Goal: Task Accomplishment & Management: Use online tool/utility

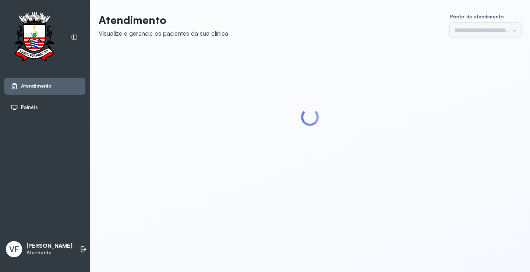
type input "*********"
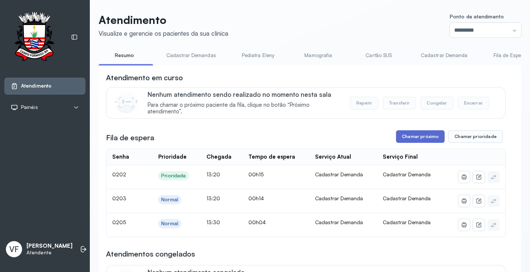
click at [417, 136] on button "Chamar próximo" at bounding box center [420, 136] width 49 height 13
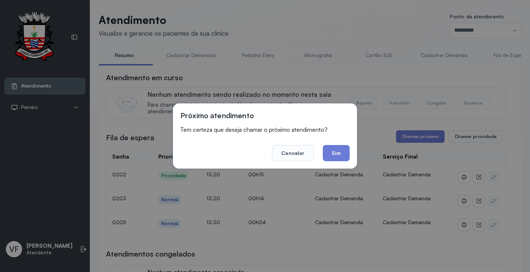
click at [294, 153] on button "Cancelar" at bounding box center [293, 153] width 42 height 16
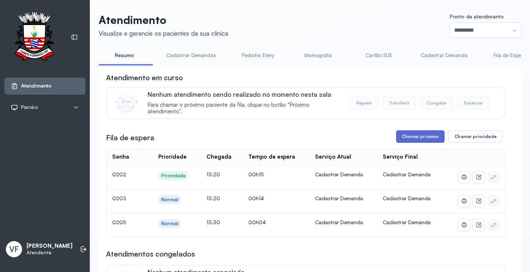
click at [415, 134] on button "Chamar próximo" at bounding box center [420, 136] width 49 height 13
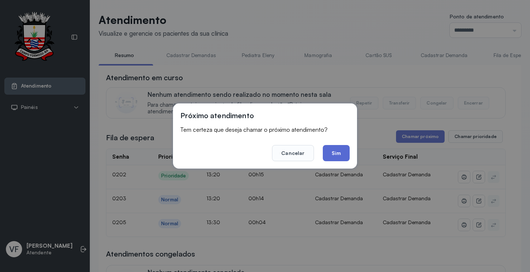
click at [334, 154] on button "Sim" at bounding box center [336, 153] width 27 height 16
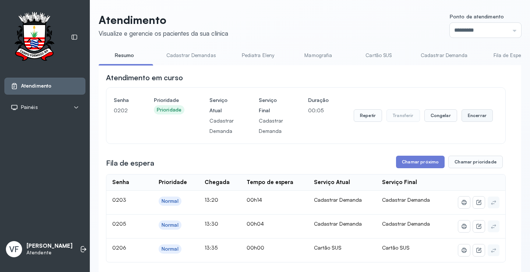
click at [473, 112] on button "Encerrar" at bounding box center [476, 115] width 31 height 13
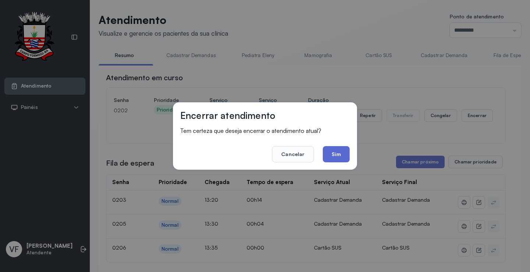
click at [338, 157] on button "Sim" at bounding box center [336, 154] width 27 height 16
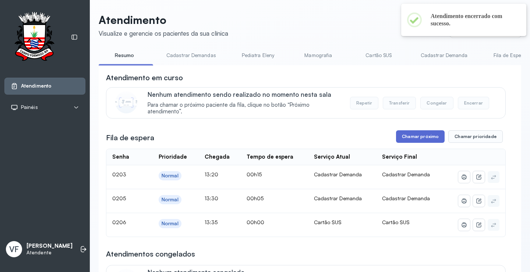
click at [418, 135] on button "Chamar próximo" at bounding box center [420, 136] width 49 height 13
click at [411, 136] on button "Chamar próximo" at bounding box center [420, 136] width 49 height 13
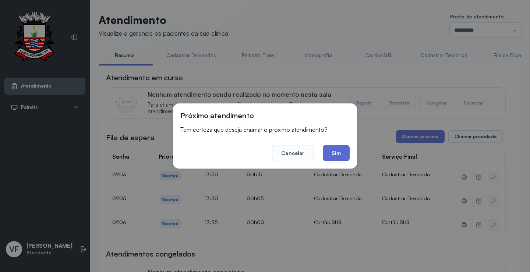
click at [335, 151] on button "Sim" at bounding box center [336, 153] width 27 height 16
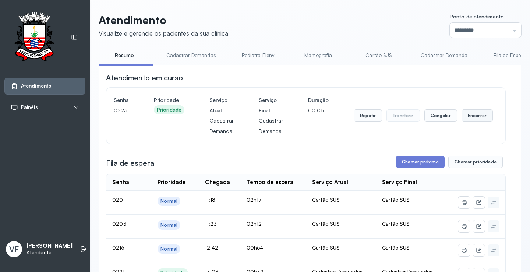
click at [471, 115] on button "Encerrar" at bounding box center [476, 115] width 31 height 13
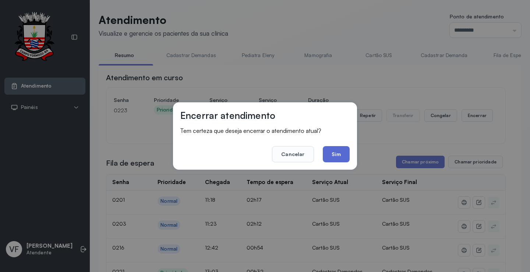
click at [338, 149] on button "Sim" at bounding box center [336, 154] width 27 height 16
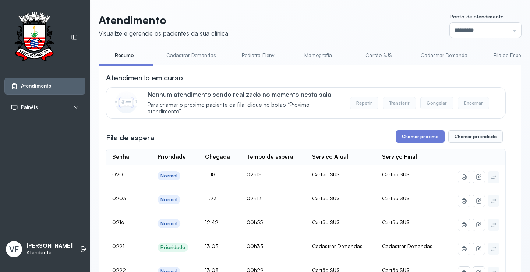
click at [443, 54] on link "Cadastrar Demanda" at bounding box center [444, 55] width 62 height 12
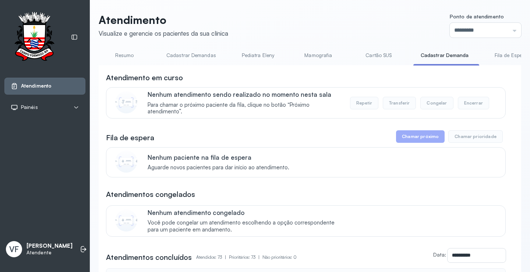
click at [180, 53] on link "Cadastrar Demandas" at bounding box center [191, 55] width 64 height 12
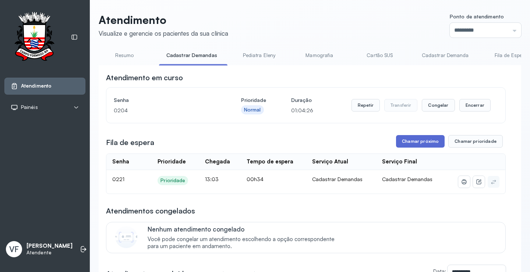
click at [412, 140] on button "Chamar próximo" at bounding box center [420, 141] width 49 height 13
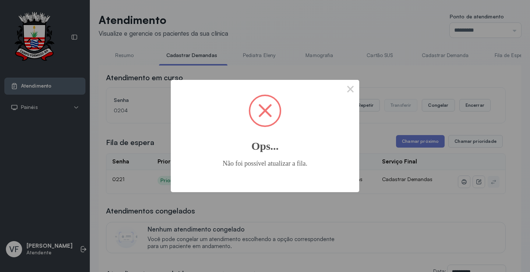
click at [430, 140] on div "× Ops... Não foi possível atualizar a fila. OK No Cancel" at bounding box center [265, 136] width 530 height 272
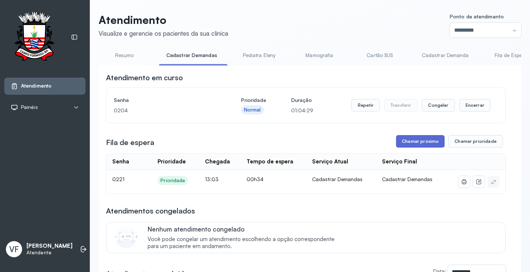
click at [413, 141] on button "Chamar próximo" at bounding box center [420, 141] width 49 height 13
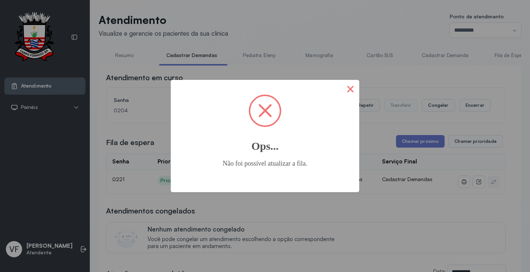
click at [352, 86] on button "×" at bounding box center [350, 89] width 18 height 18
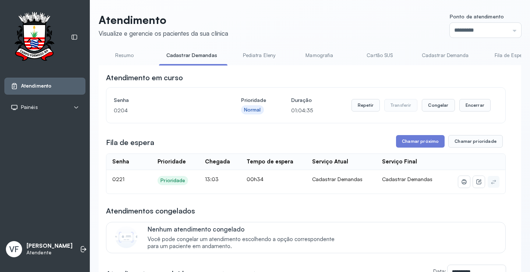
click at [117, 54] on link "Resumo" at bounding box center [125, 55] width 52 height 12
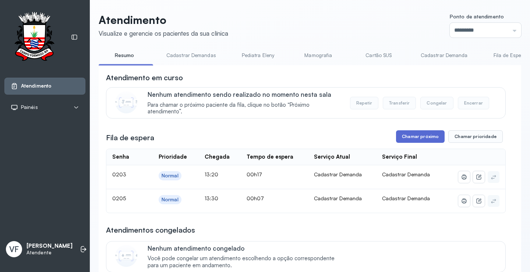
click at [418, 133] on button "Chamar próximo" at bounding box center [420, 136] width 49 height 13
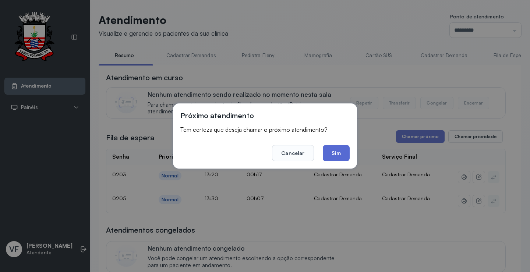
click at [331, 149] on button "Sim" at bounding box center [336, 153] width 27 height 16
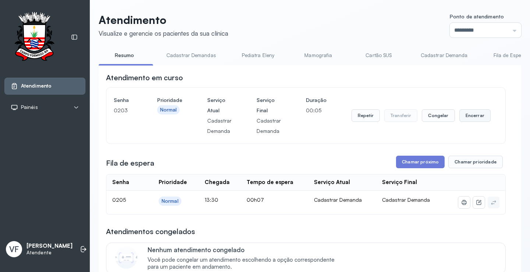
click at [474, 114] on button "Encerrar" at bounding box center [474, 115] width 31 height 13
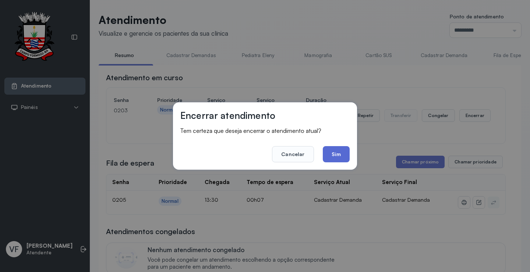
click at [339, 154] on button "Sim" at bounding box center [336, 154] width 27 height 16
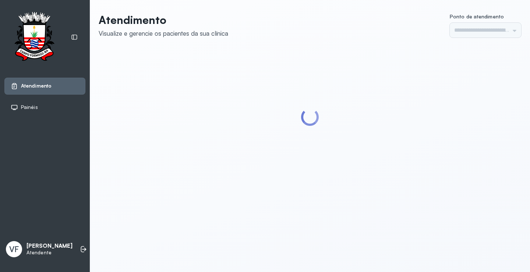
type input "*********"
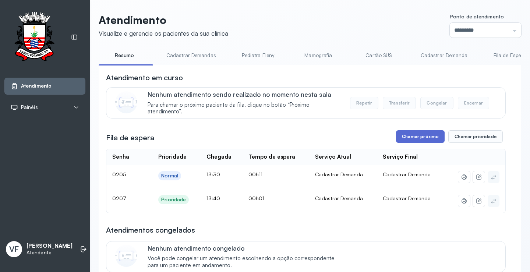
click at [410, 134] on button "Chamar próximo" at bounding box center [420, 136] width 49 height 13
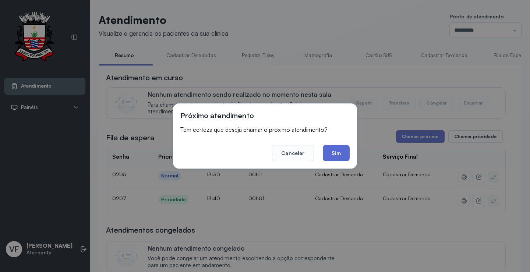
click at [330, 153] on button "Sim" at bounding box center [336, 153] width 27 height 16
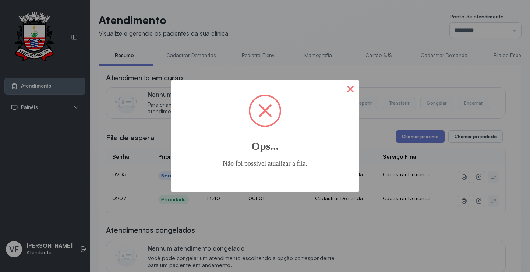
click at [351, 82] on button "×" at bounding box center [350, 89] width 18 height 18
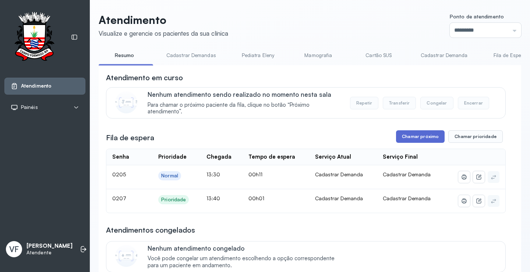
click at [420, 136] on button "Chamar próximo" at bounding box center [420, 136] width 49 height 13
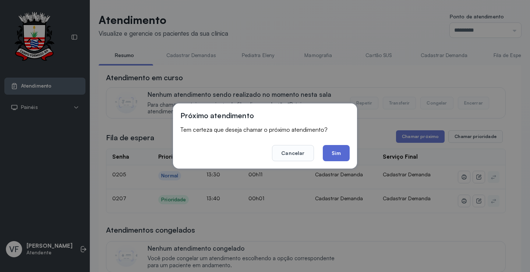
click at [338, 153] on button "Sim" at bounding box center [336, 153] width 27 height 16
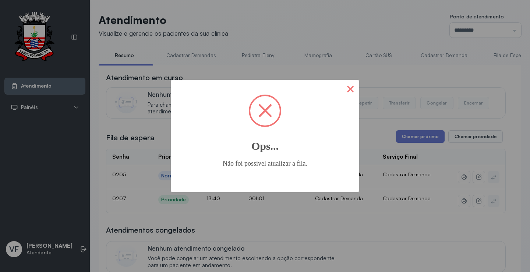
click at [349, 81] on button "×" at bounding box center [350, 89] width 18 height 18
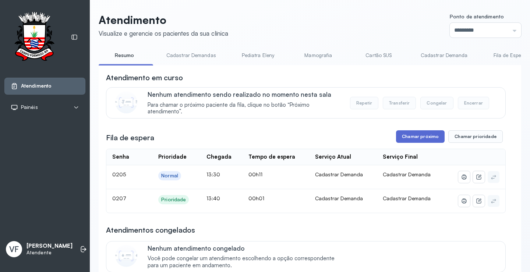
click at [424, 139] on button "Chamar próximo" at bounding box center [420, 136] width 49 height 13
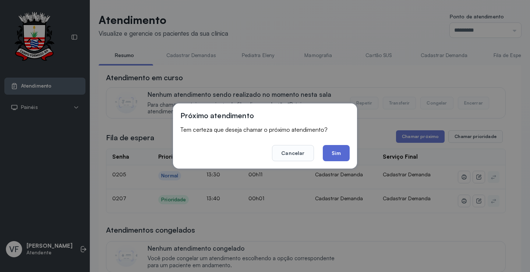
click at [331, 153] on button "Sim" at bounding box center [336, 153] width 27 height 16
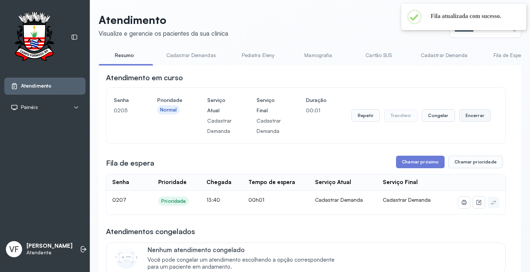
click at [471, 115] on button "Encerrar" at bounding box center [474, 115] width 31 height 13
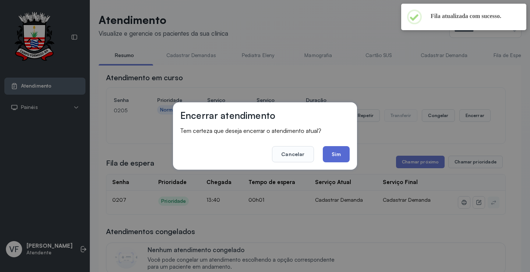
click at [336, 149] on button "Sim" at bounding box center [336, 154] width 27 height 16
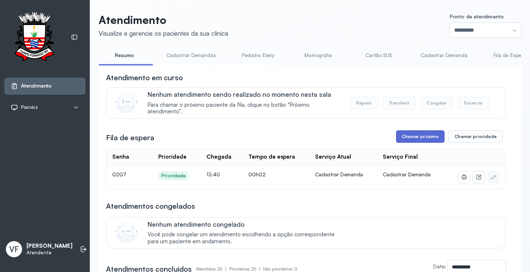
click at [414, 136] on button "Chamar próximo" at bounding box center [420, 136] width 49 height 13
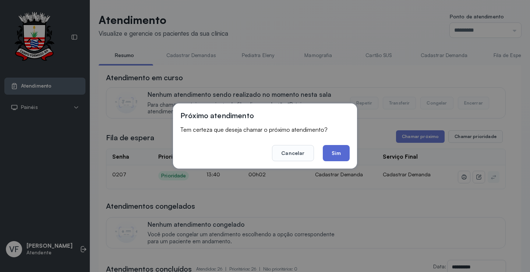
click at [329, 148] on button "Sim" at bounding box center [336, 153] width 27 height 16
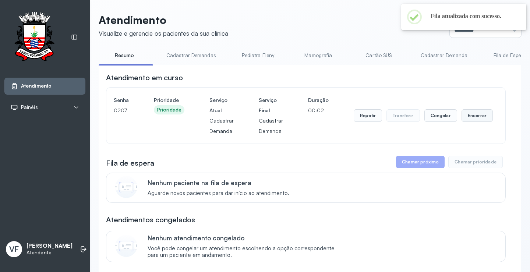
click at [473, 117] on button "Encerrar" at bounding box center [476, 115] width 31 height 13
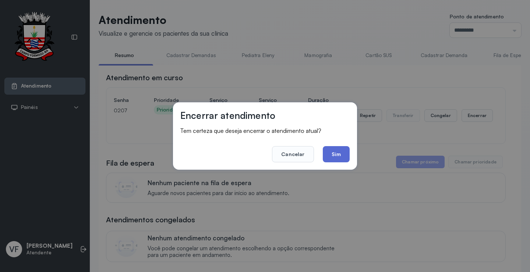
click at [348, 161] on button "Sim" at bounding box center [336, 154] width 27 height 16
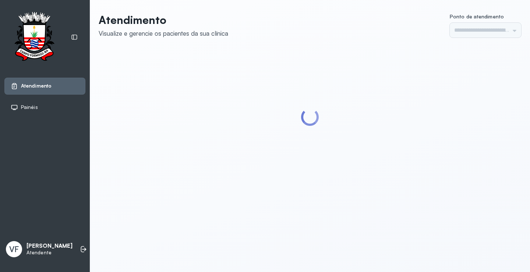
type input "*********"
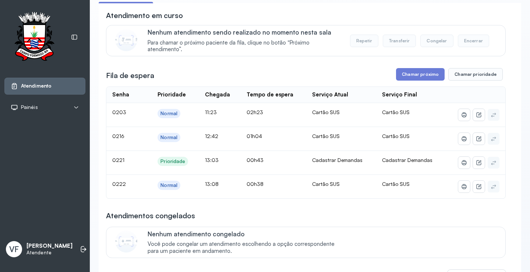
scroll to position [74, 0]
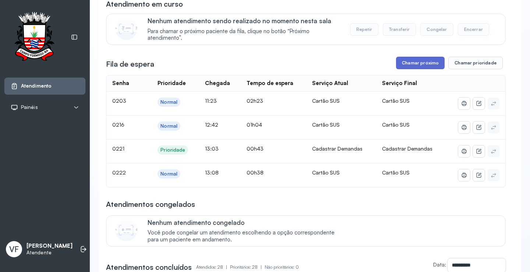
click at [415, 63] on button "Chamar próximo" at bounding box center [420, 63] width 49 height 13
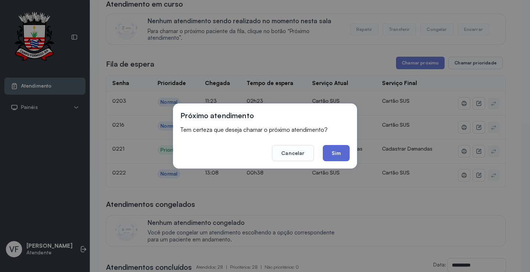
click at [336, 155] on button "Sim" at bounding box center [336, 153] width 27 height 16
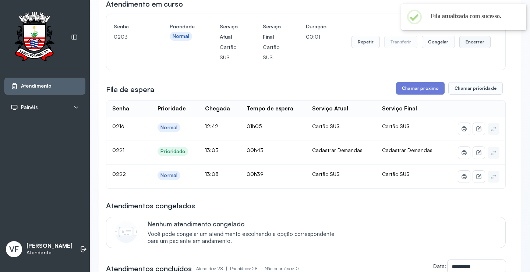
click at [468, 41] on button "Encerrar" at bounding box center [474, 42] width 31 height 13
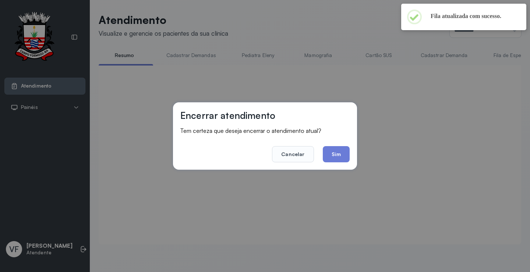
scroll to position [0, 0]
click at [335, 156] on button "Sim" at bounding box center [336, 154] width 27 height 16
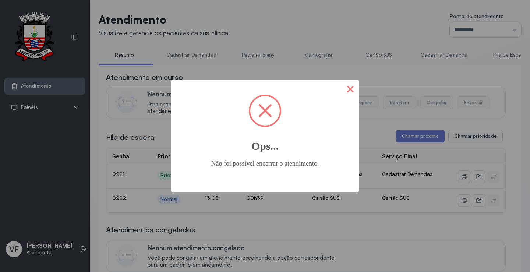
click at [351, 87] on button "×" at bounding box center [350, 89] width 18 height 18
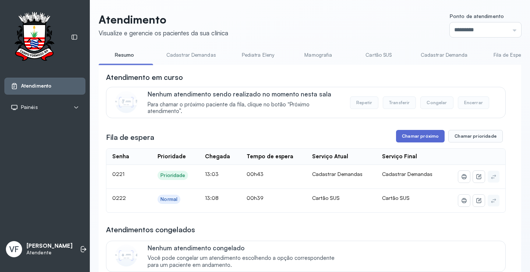
click at [422, 134] on button "Chamar próximo" at bounding box center [420, 136] width 49 height 13
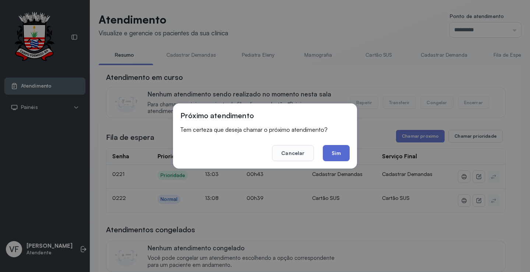
click at [334, 155] on button "Sim" at bounding box center [336, 153] width 27 height 16
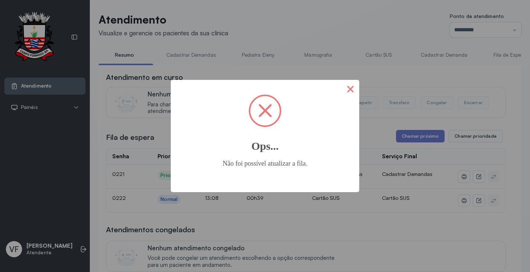
click at [354, 85] on button "×" at bounding box center [350, 89] width 18 height 18
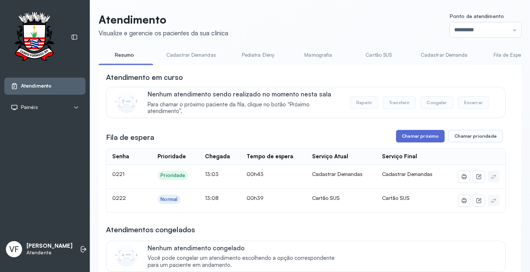
click at [412, 136] on button "Chamar próximo" at bounding box center [420, 136] width 49 height 13
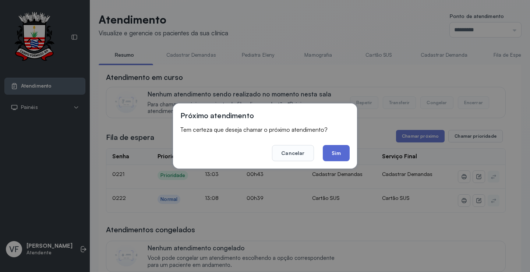
click at [334, 146] on button "Sim" at bounding box center [336, 153] width 27 height 16
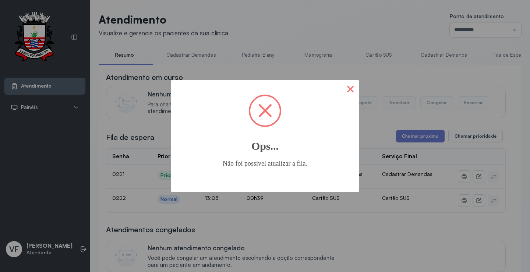
click at [353, 89] on button "×" at bounding box center [350, 89] width 18 height 18
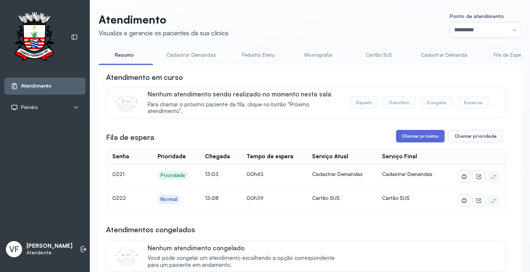
click at [419, 135] on button "Chamar próximo" at bounding box center [420, 136] width 49 height 13
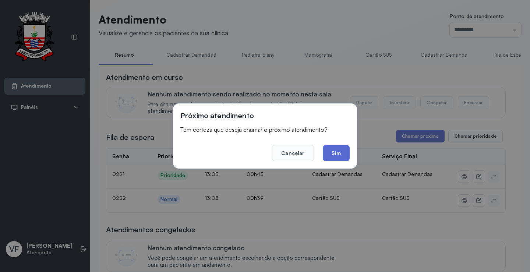
click at [339, 155] on button "Sim" at bounding box center [336, 153] width 27 height 16
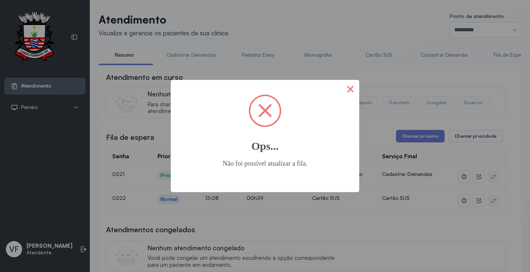
click at [351, 85] on button "×" at bounding box center [350, 89] width 18 height 18
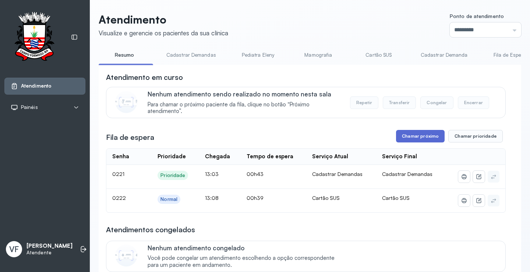
click at [423, 135] on button "Chamar próximo" at bounding box center [420, 136] width 49 height 13
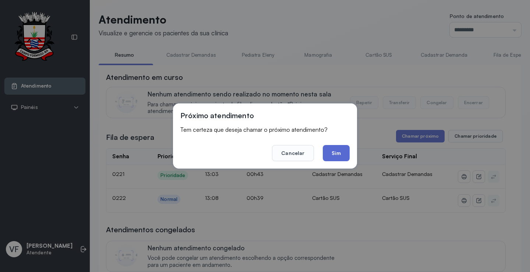
click at [340, 149] on button "Sim" at bounding box center [336, 153] width 27 height 16
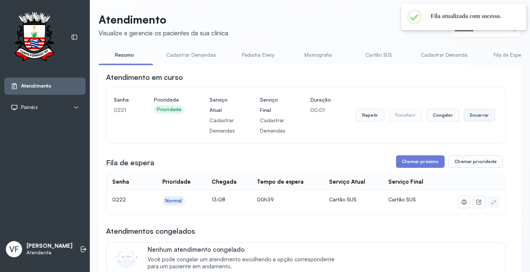
click at [479, 115] on button "Encerrar" at bounding box center [479, 115] width 31 height 13
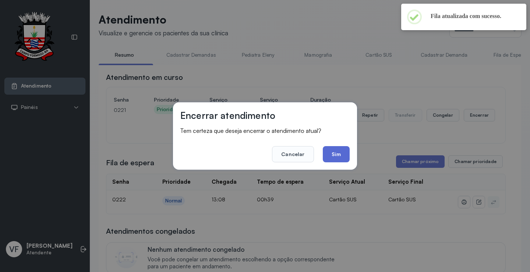
click at [335, 150] on button "Sim" at bounding box center [336, 154] width 27 height 16
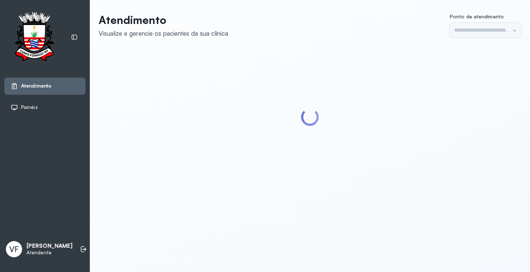
type input "*********"
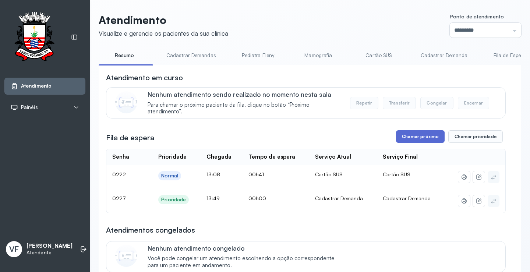
click at [410, 137] on button "Chamar próximo" at bounding box center [420, 136] width 49 height 13
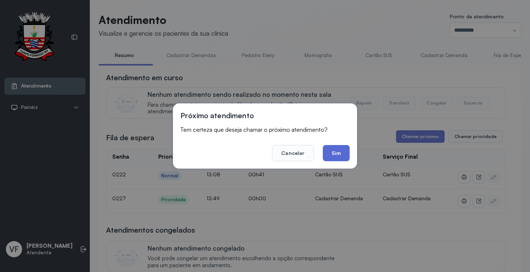
click at [335, 153] on button "Sim" at bounding box center [336, 153] width 27 height 16
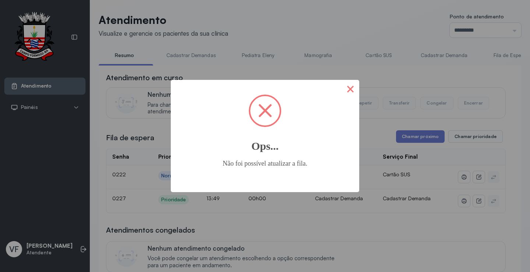
click at [350, 84] on button "×" at bounding box center [350, 89] width 18 height 18
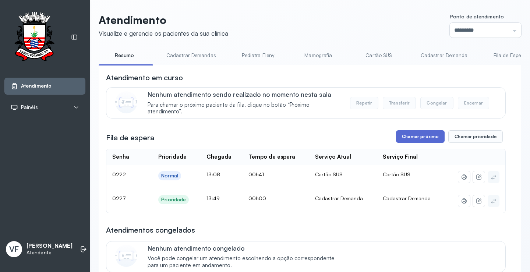
click at [411, 137] on button "Chamar próximo" at bounding box center [420, 136] width 49 height 13
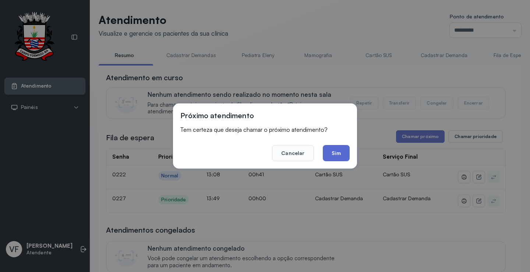
click at [339, 151] on button "Sim" at bounding box center [336, 153] width 27 height 16
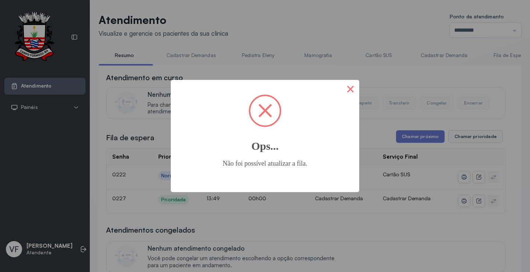
click at [356, 85] on button "×" at bounding box center [350, 89] width 18 height 18
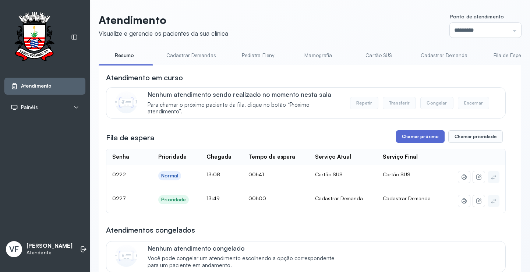
click at [413, 132] on button "Chamar próximo" at bounding box center [420, 136] width 49 height 13
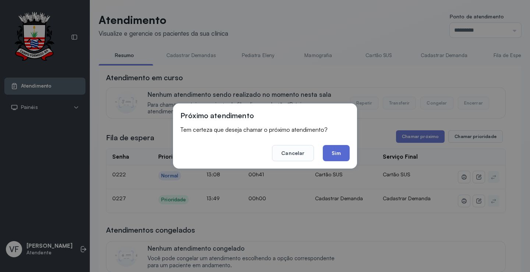
click at [326, 147] on button "Sim" at bounding box center [336, 153] width 27 height 16
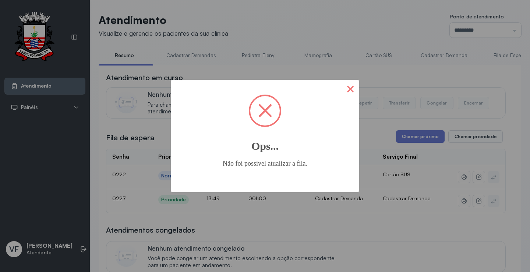
click at [350, 83] on button "×" at bounding box center [350, 89] width 18 height 18
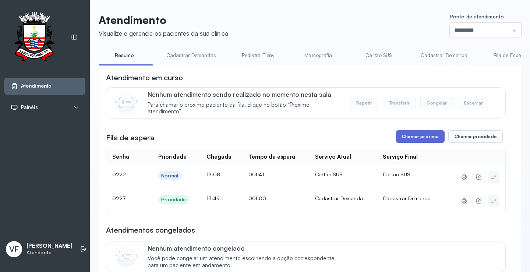
click at [411, 136] on button "Chamar próximo" at bounding box center [420, 136] width 49 height 13
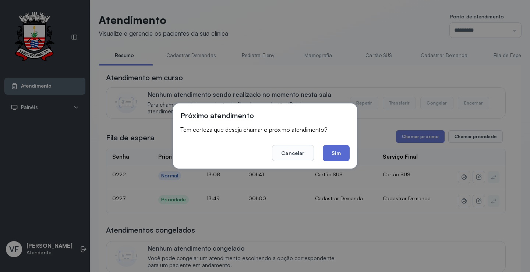
click at [337, 148] on button "Sim" at bounding box center [336, 153] width 27 height 16
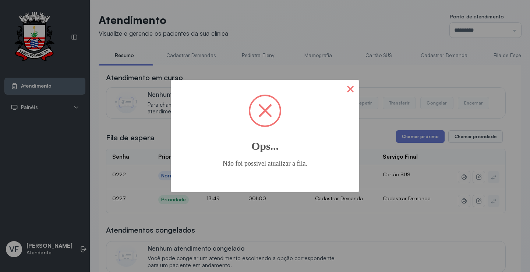
click at [351, 84] on button "×" at bounding box center [350, 89] width 18 height 18
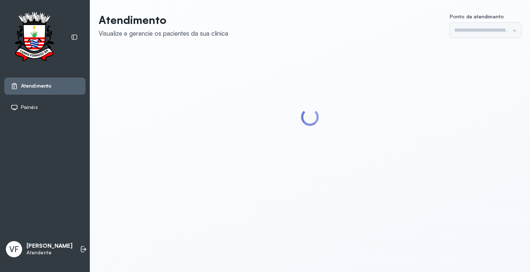
type input "*********"
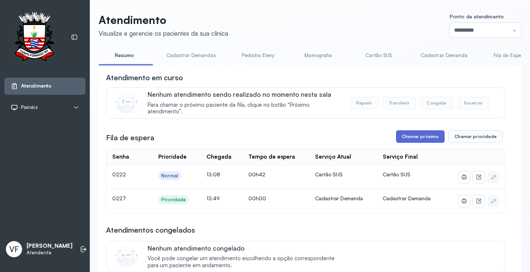
click at [415, 136] on button "Chamar próximo" at bounding box center [420, 136] width 49 height 13
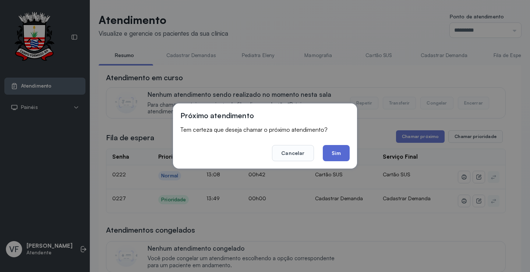
click at [334, 151] on button "Sim" at bounding box center [336, 153] width 27 height 16
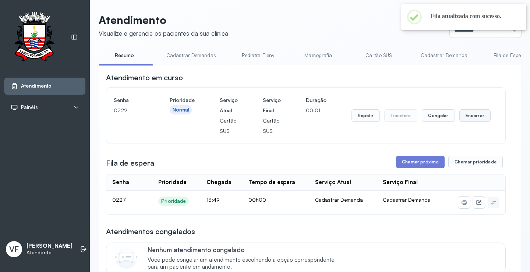
click at [471, 114] on button "Encerrar" at bounding box center [474, 115] width 31 height 13
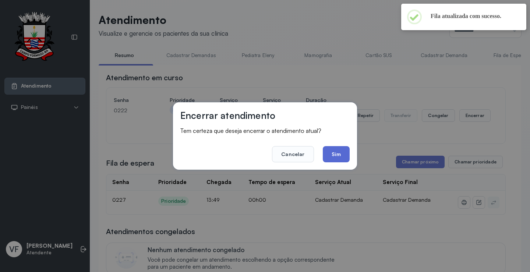
click at [331, 151] on button "Sim" at bounding box center [336, 154] width 27 height 16
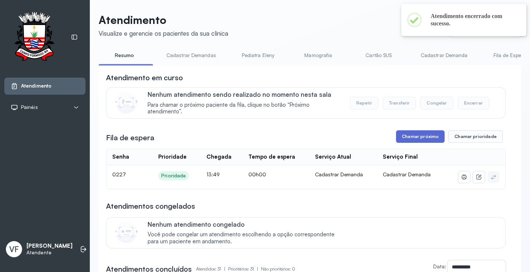
click at [422, 134] on button "Chamar próximo" at bounding box center [420, 136] width 49 height 13
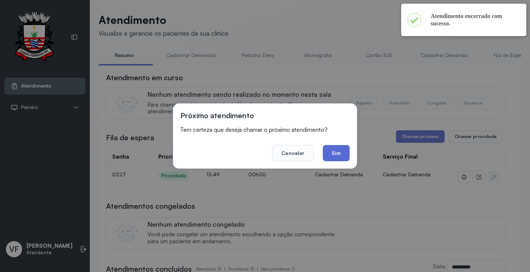
click at [335, 151] on button "Sim" at bounding box center [336, 153] width 27 height 16
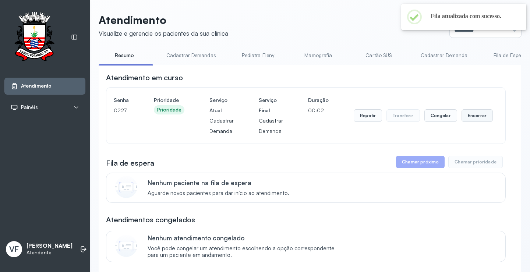
click at [464, 114] on button "Encerrar" at bounding box center [476, 115] width 31 height 13
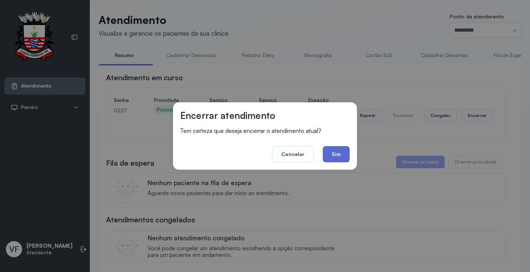
click at [331, 152] on button "Sim" at bounding box center [336, 154] width 27 height 16
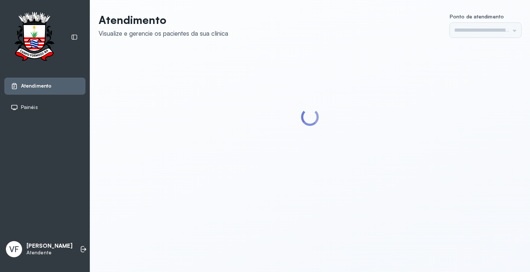
type input "*********"
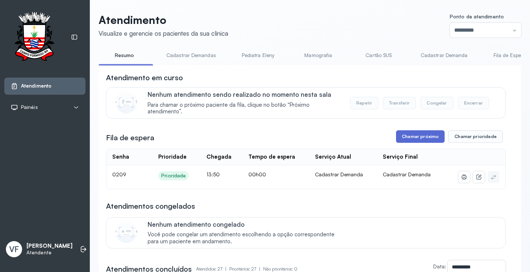
click at [411, 137] on button "Chamar próximo" at bounding box center [420, 136] width 49 height 13
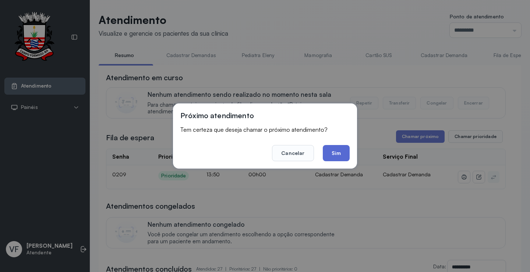
click at [340, 152] on button "Sim" at bounding box center [336, 153] width 27 height 16
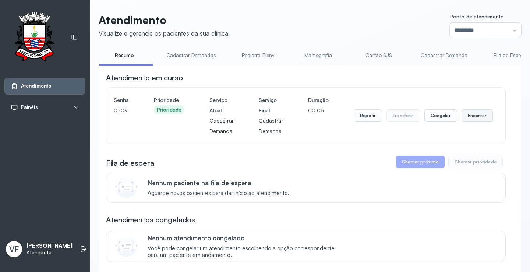
click at [469, 114] on button "Encerrar" at bounding box center [476, 115] width 31 height 13
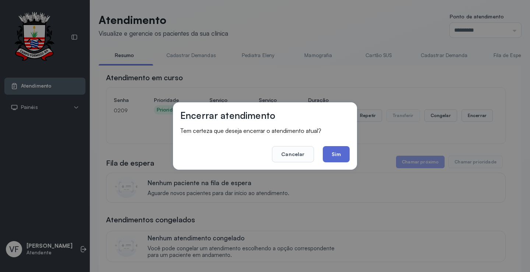
click at [339, 152] on button "Sim" at bounding box center [336, 154] width 27 height 16
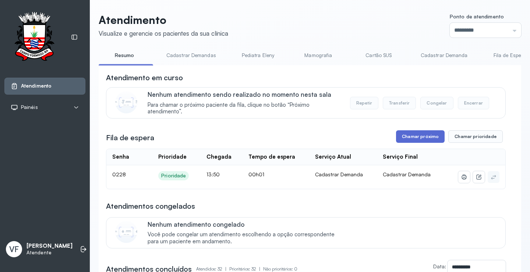
click at [413, 137] on button "Chamar próximo" at bounding box center [420, 136] width 49 height 13
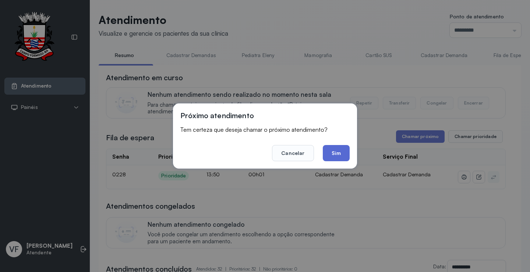
click at [341, 151] on button "Sim" at bounding box center [336, 153] width 27 height 16
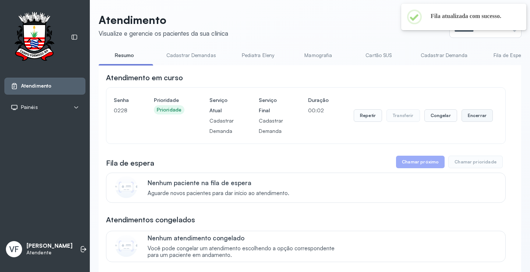
click at [480, 116] on button "Encerrar" at bounding box center [476, 115] width 31 height 13
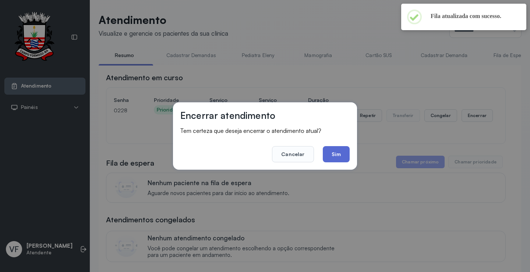
click at [342, 149] on button "Sim" at bounding box center [336, 154] width 27 height 16
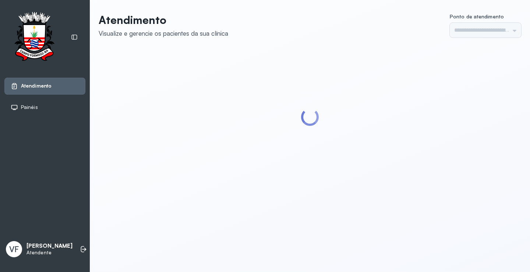
type input "*********"
